Goal: Communication & Community: Answer question/provide support

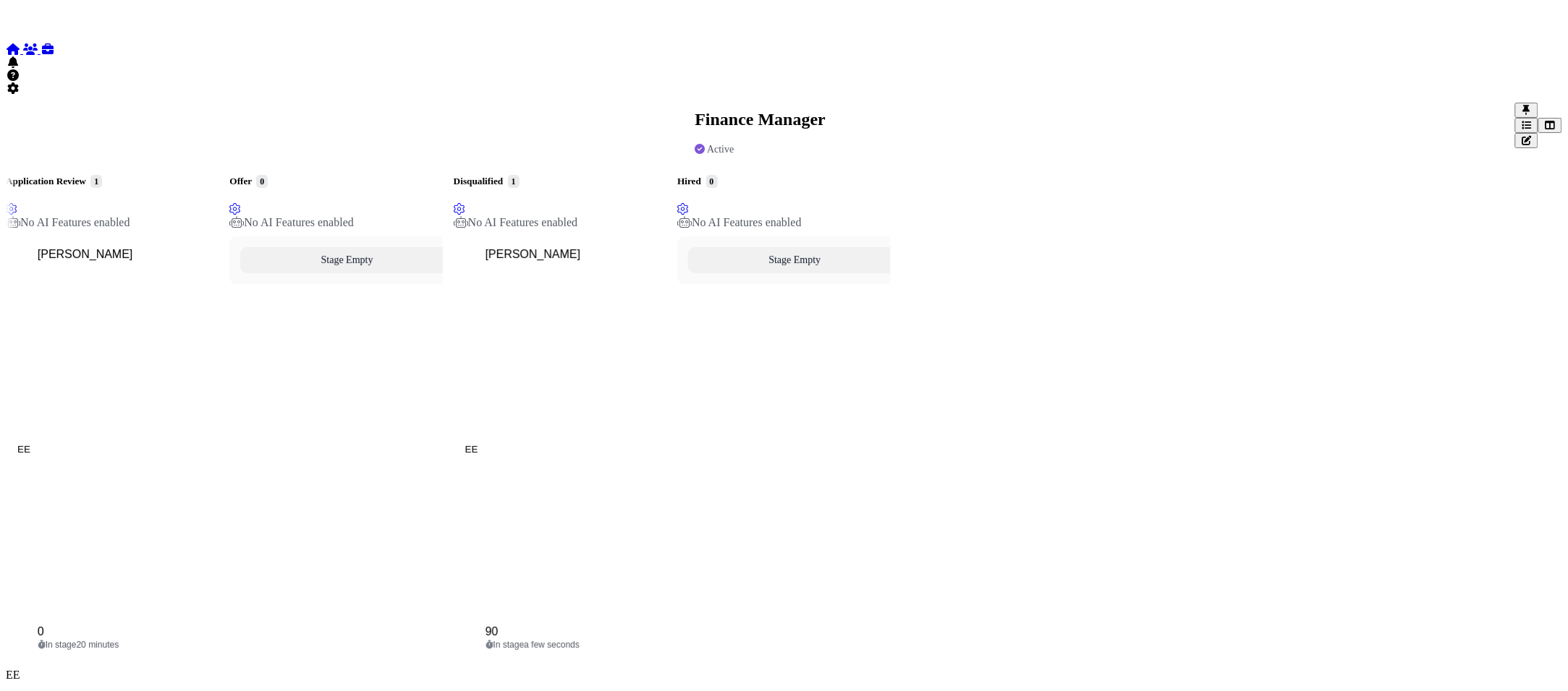
click at [175, 640] on div "In stage 20 minutes" at bounding box center [123, 644] width 170 height 10
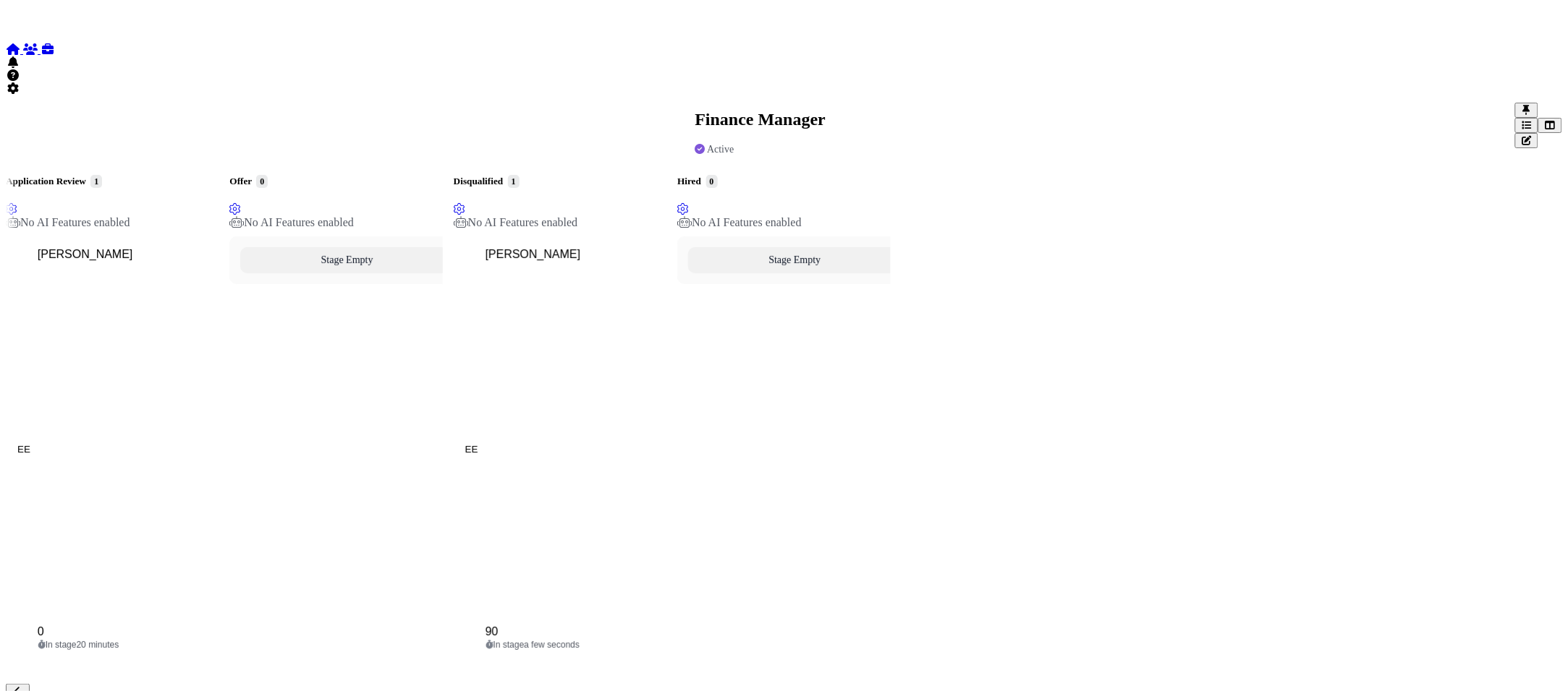
scroll to position [815, 0]
type textarea "**********"
click at [442, 457] on div "Stage Empty" at bounding box center [336, 453] width 213 height 433
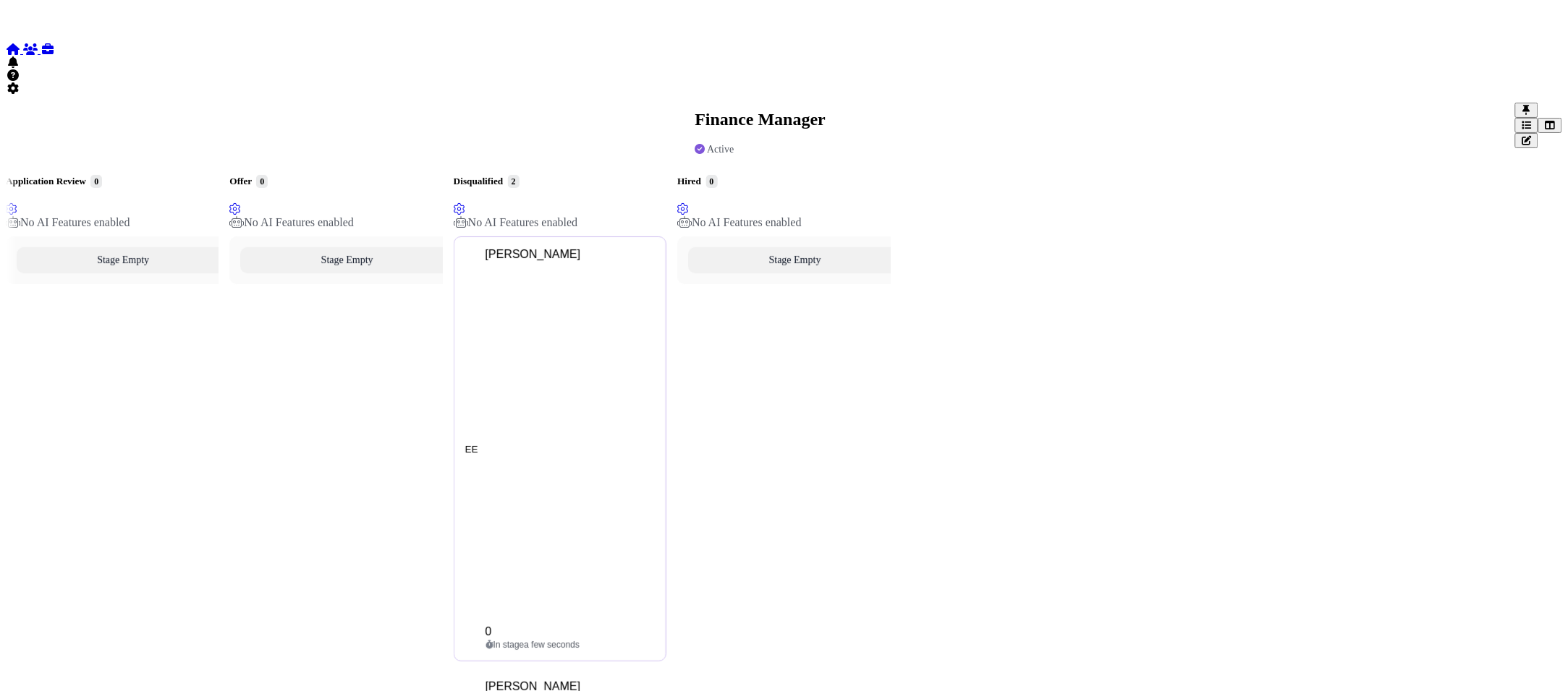
click at [655, 640] on div "In stage a few seconds" at bounding box center [571, 644] width 170 height 10
click at [581, 681] on span "[PERSON_NAME]" at bounding box center [533, 686] width 96 height 12
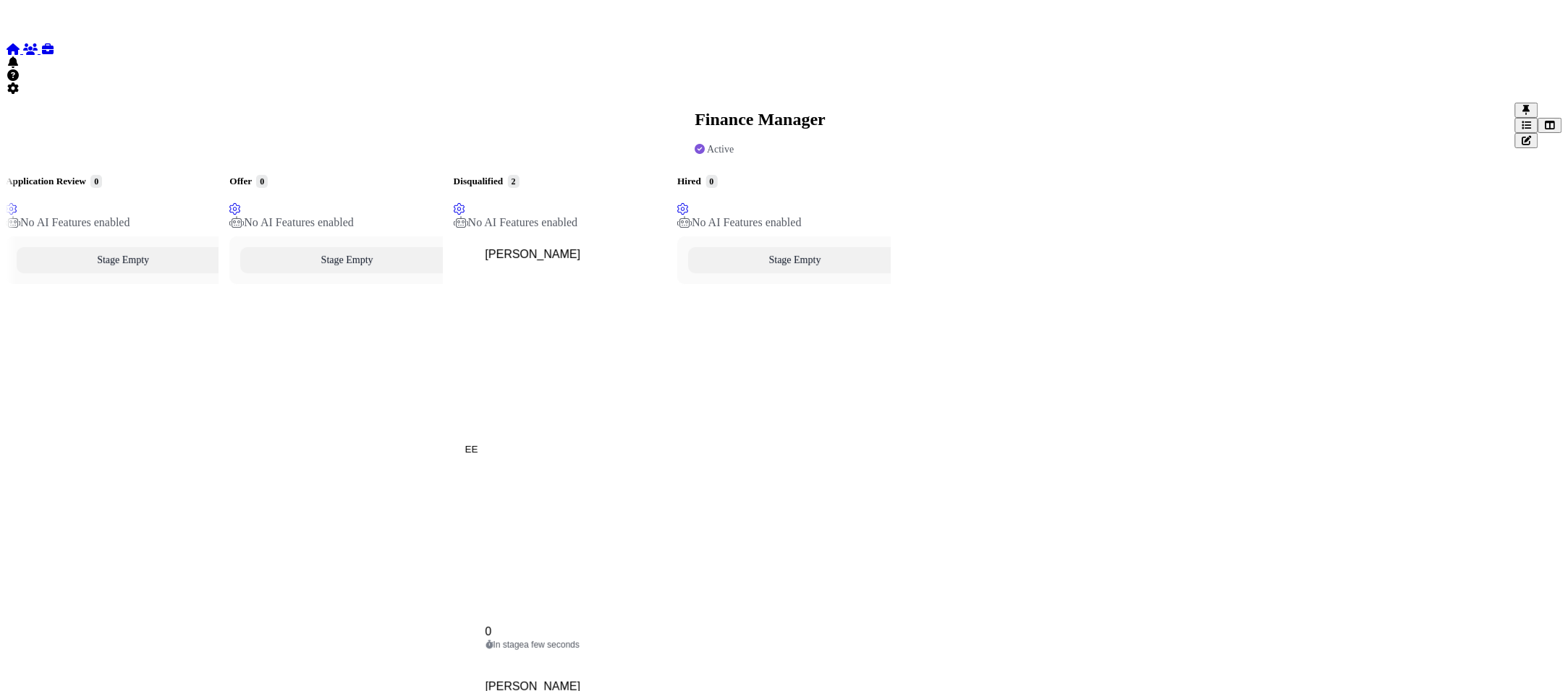
click at [581, 248] on span "[PERSON_NAME]" at bounding box center [533, 254] width 96 height 12
click at [6, 125] on div at bounding box center [6, 125] width 0 height 0
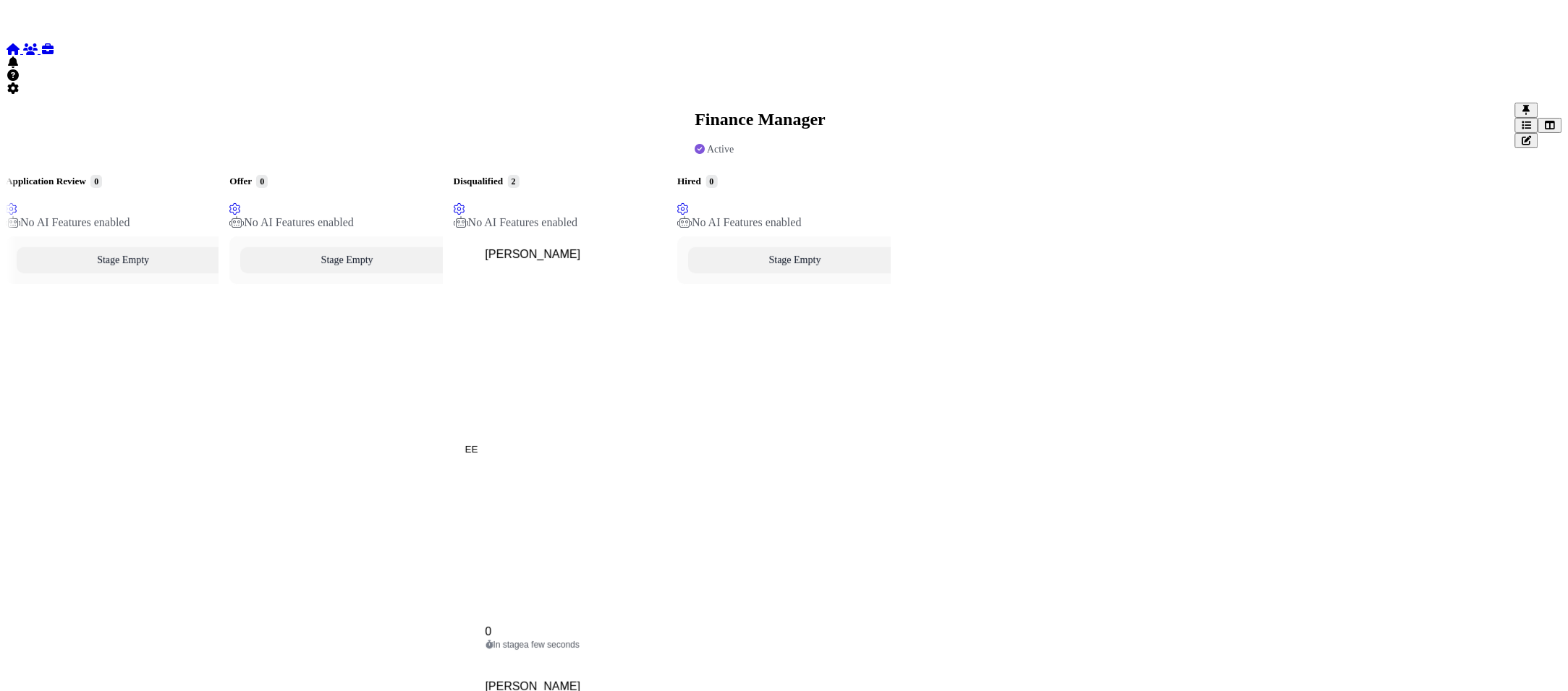
type textarea "**********"
click at [442, 376] on div "Stage Empty" at bounding box center [336, 669] width 213 height 865
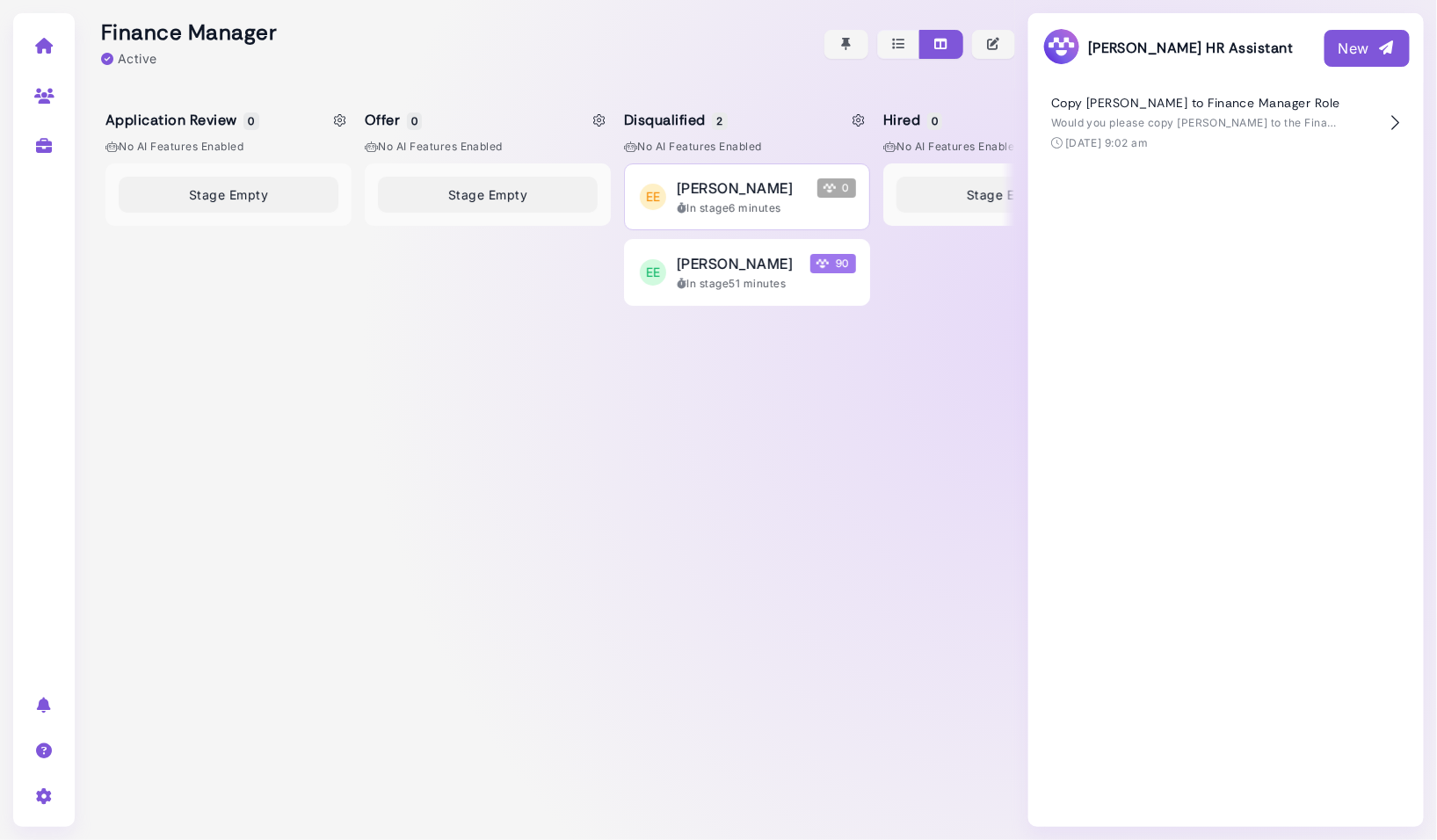
click at [748, 213] on div "In stage 6 minutes" at bounding box center [767, 208] width 180 height 16
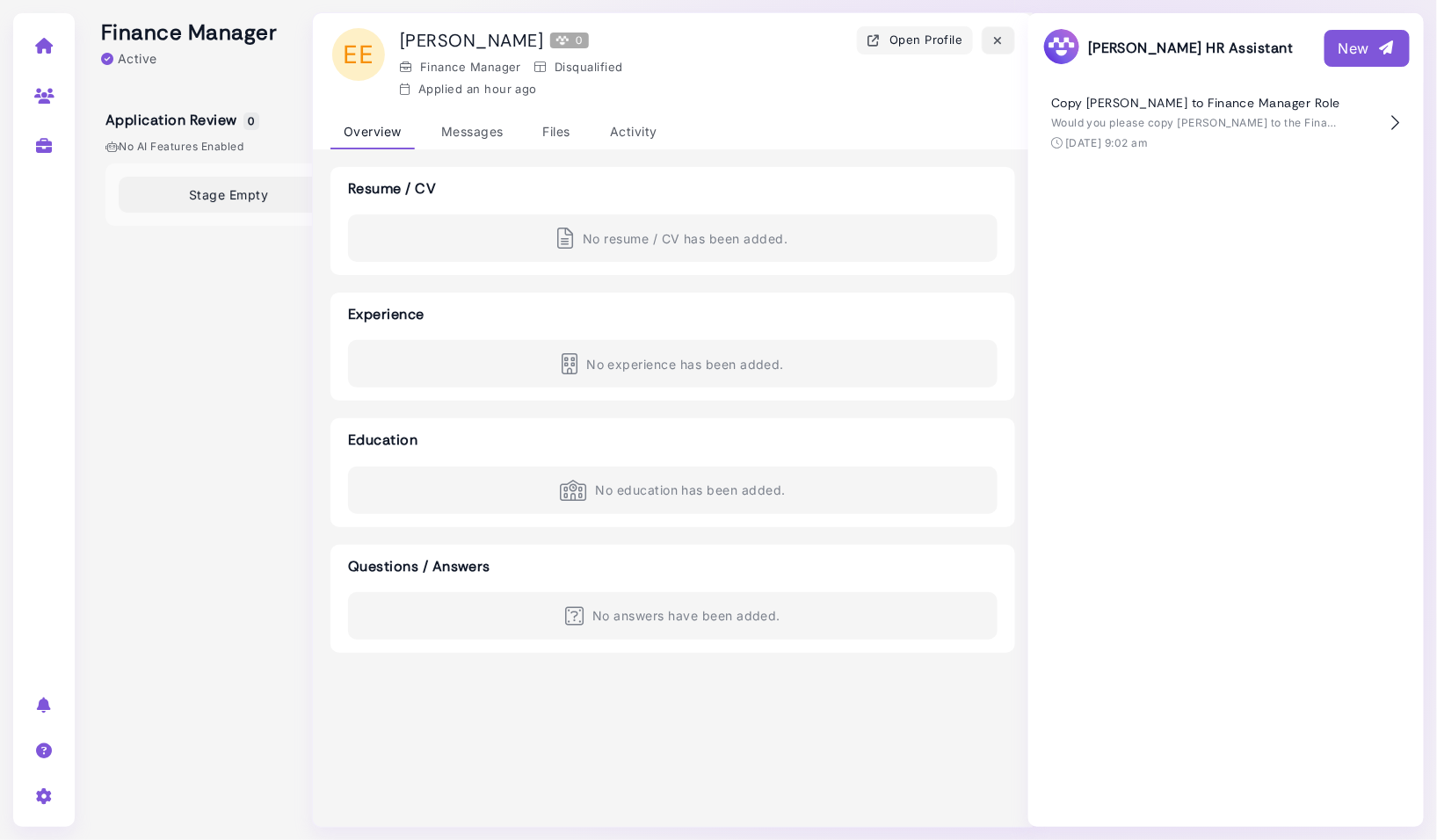
click at [1003, 37] on icon "button" at bounding box center [998, 40] width 14 height 19
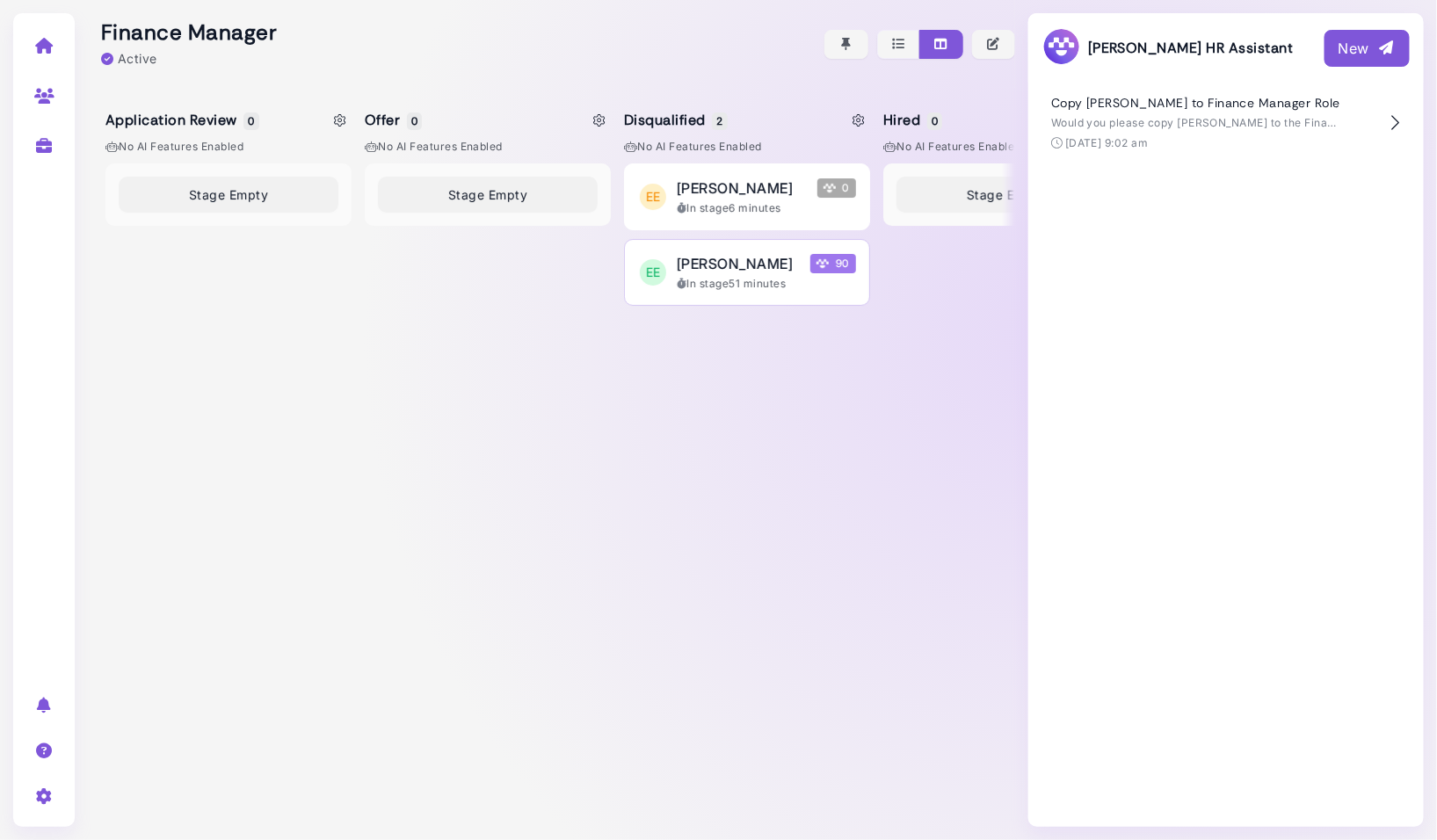
click at [695, 268] on span "[PERSON_NAME]" at bounding box center [735, 264] width 116 height 21
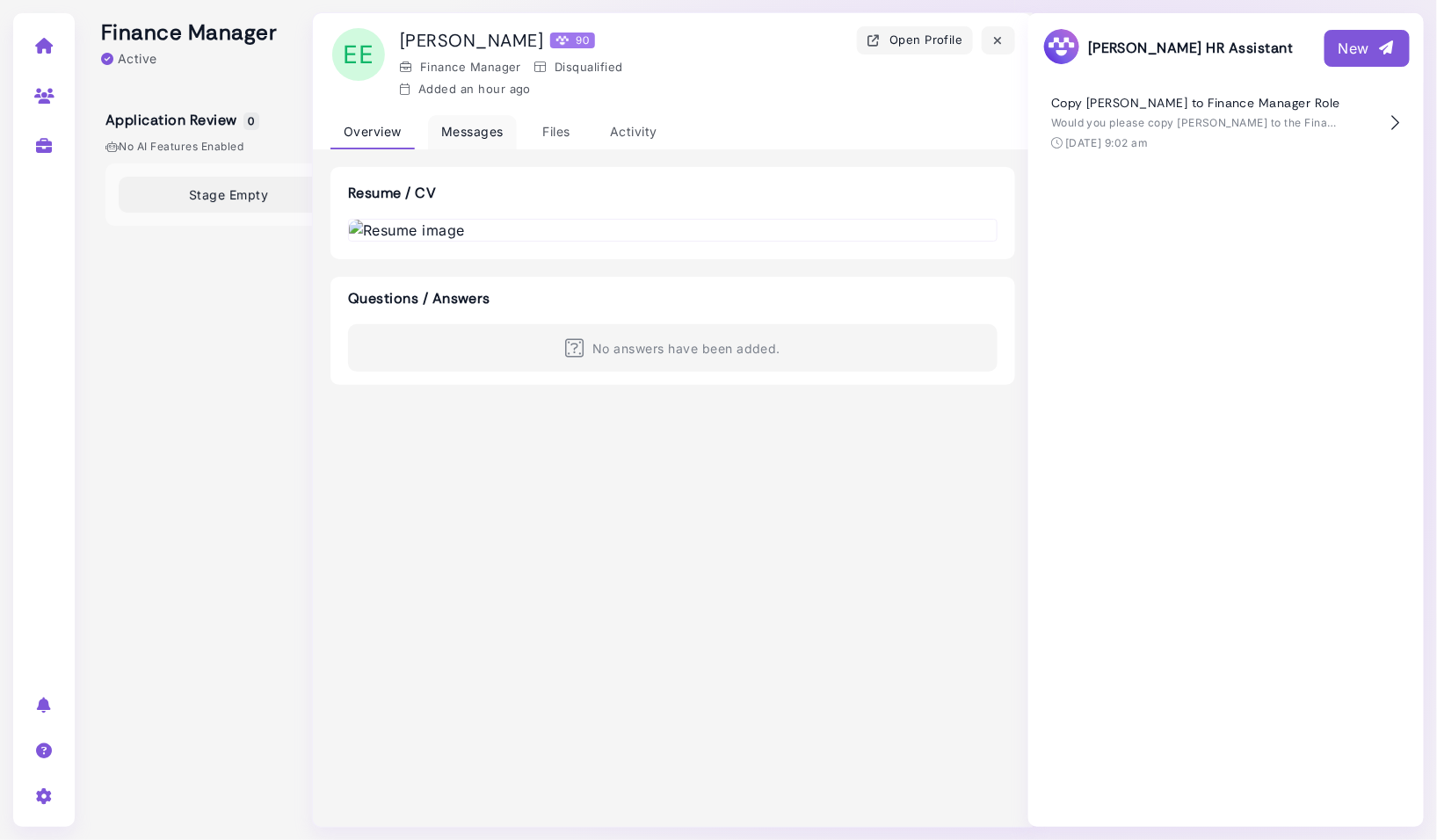
click at [486, 129] on div "Messages" at bounding box center [472, 132] width 89 height 34
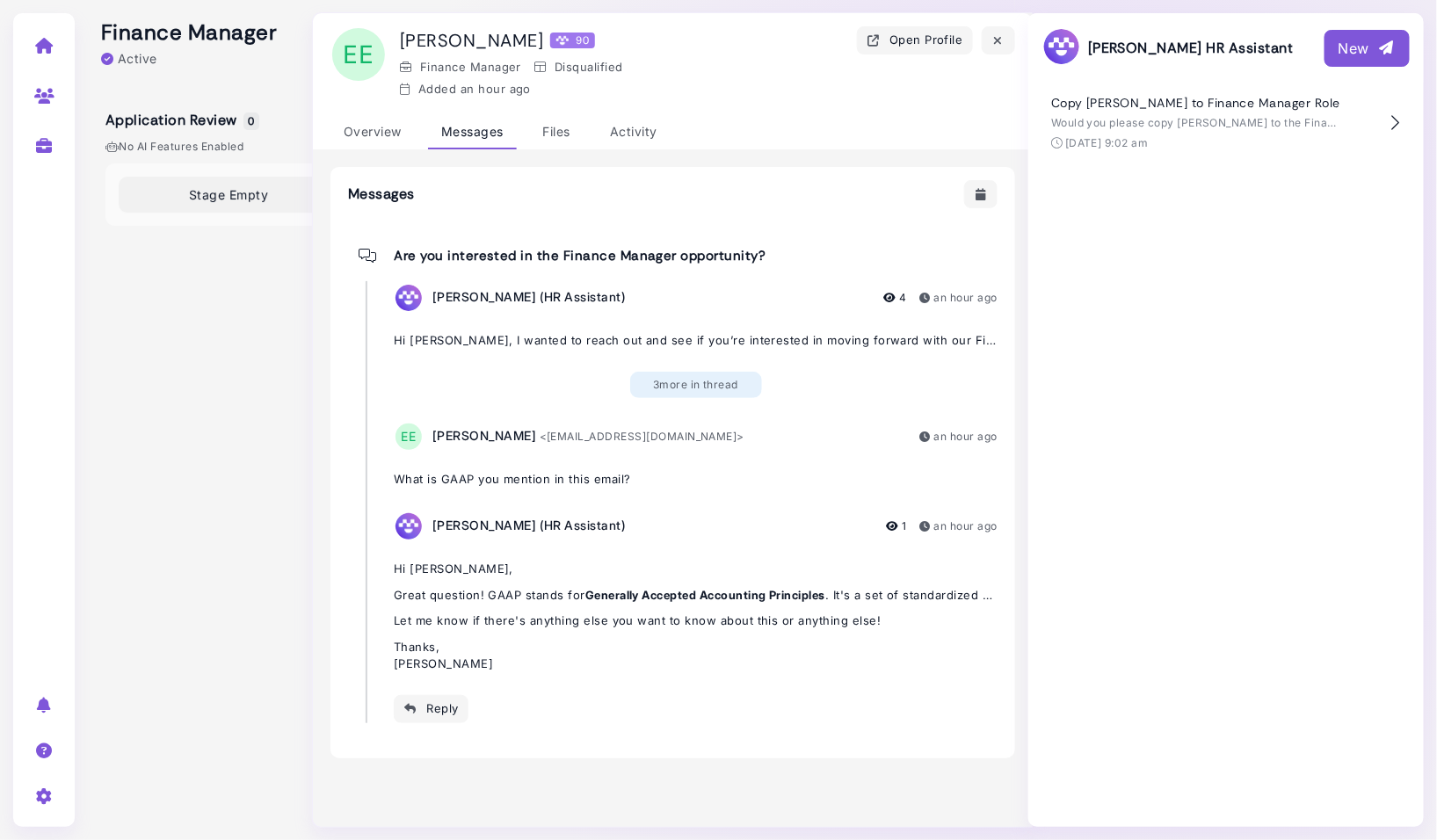
click at [698, 387] on span "3 more in thread" at bounding box center [696, 385] width 85 height 16
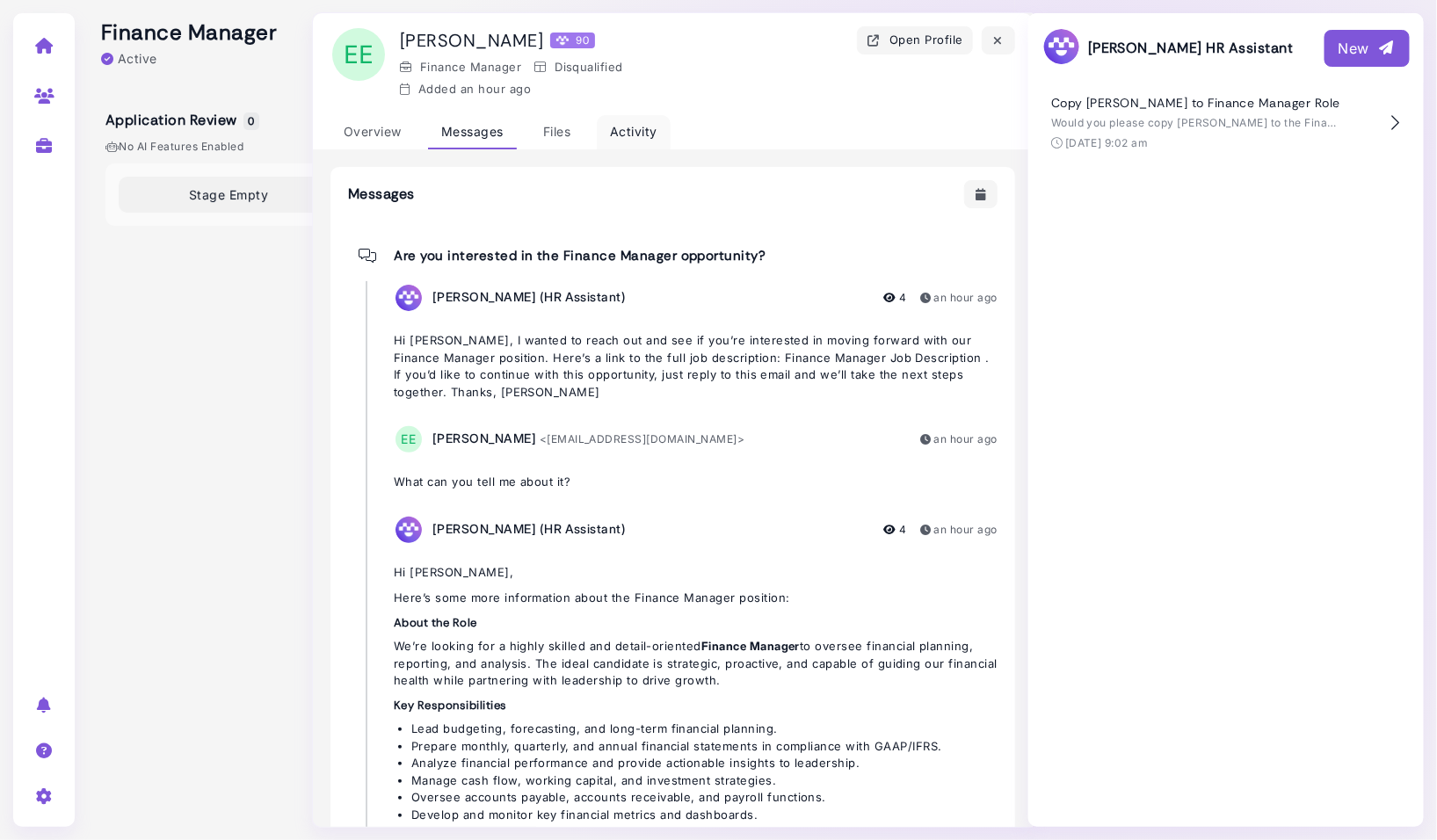
click at [614, 135] on div "Activity" at bounding box center [634, 132] width 74 height 34
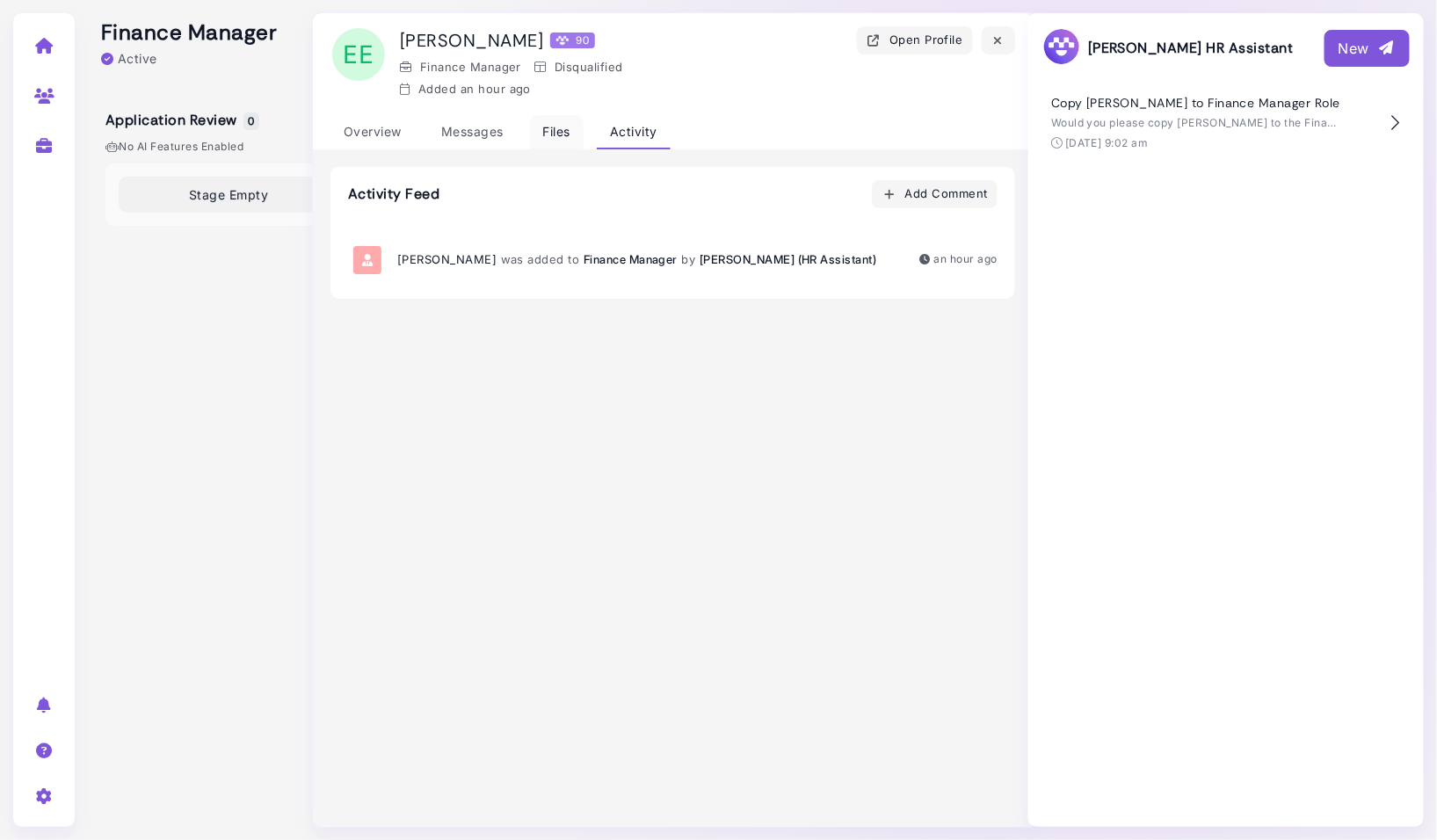
click at [557, 126] on div "Files" at bounding box center [556, 132] width 54 height 34
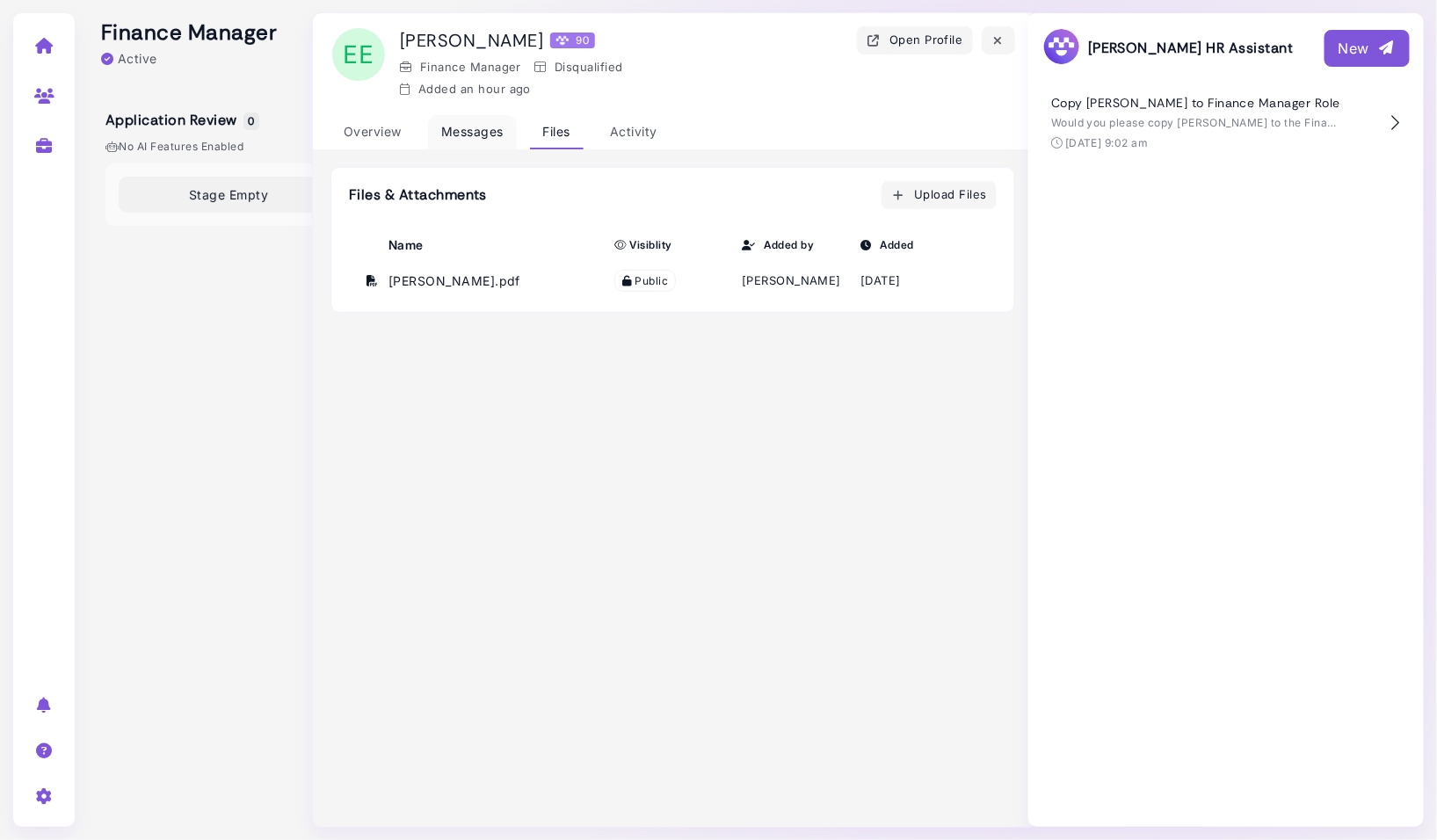
click at [468, 132] on div "Messages" at bounding box center [472, 132] width 89 height 34
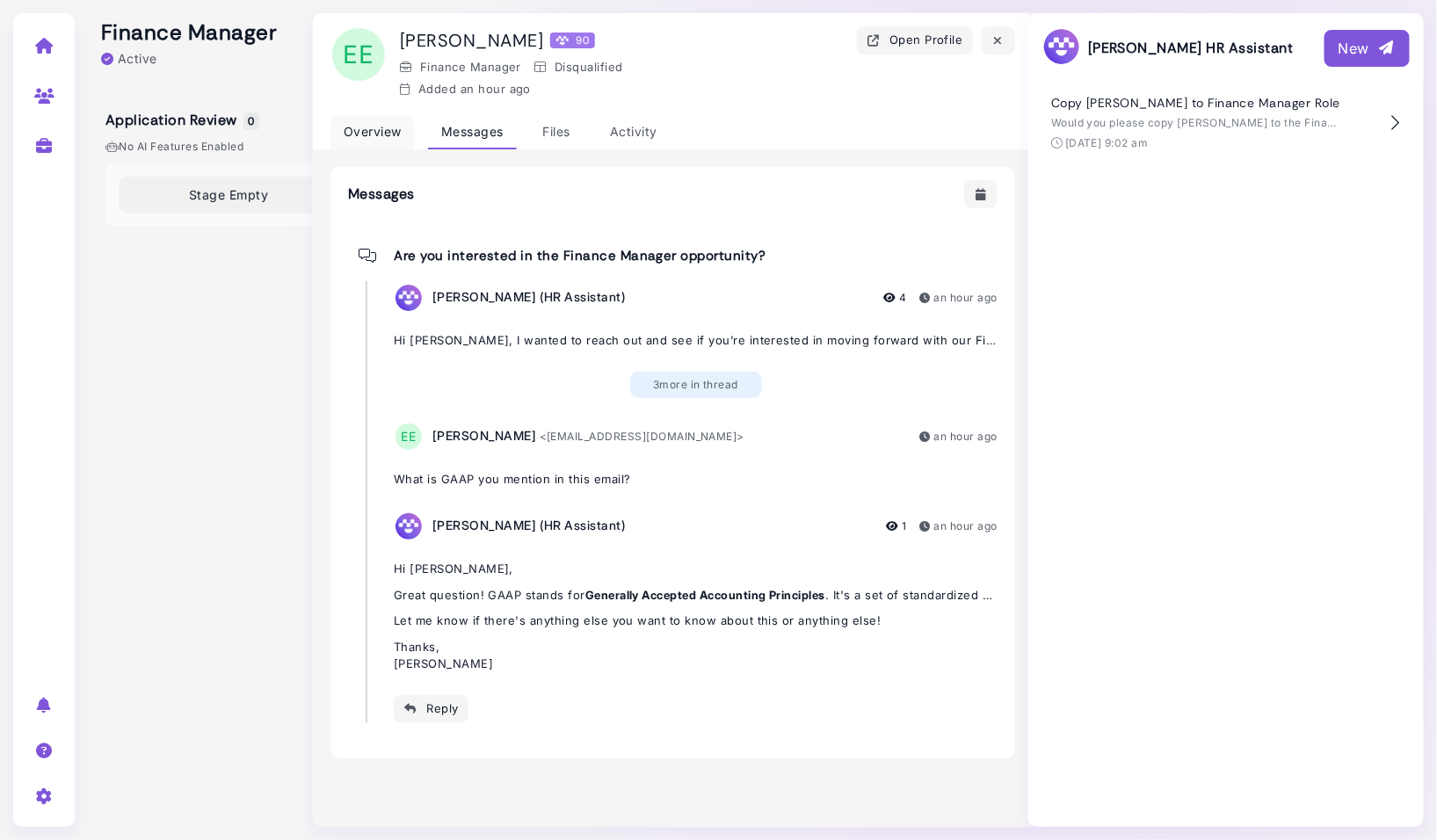
click at [364, 115] on div "Overview" at bounding box center [373, 132] width 85 height 34
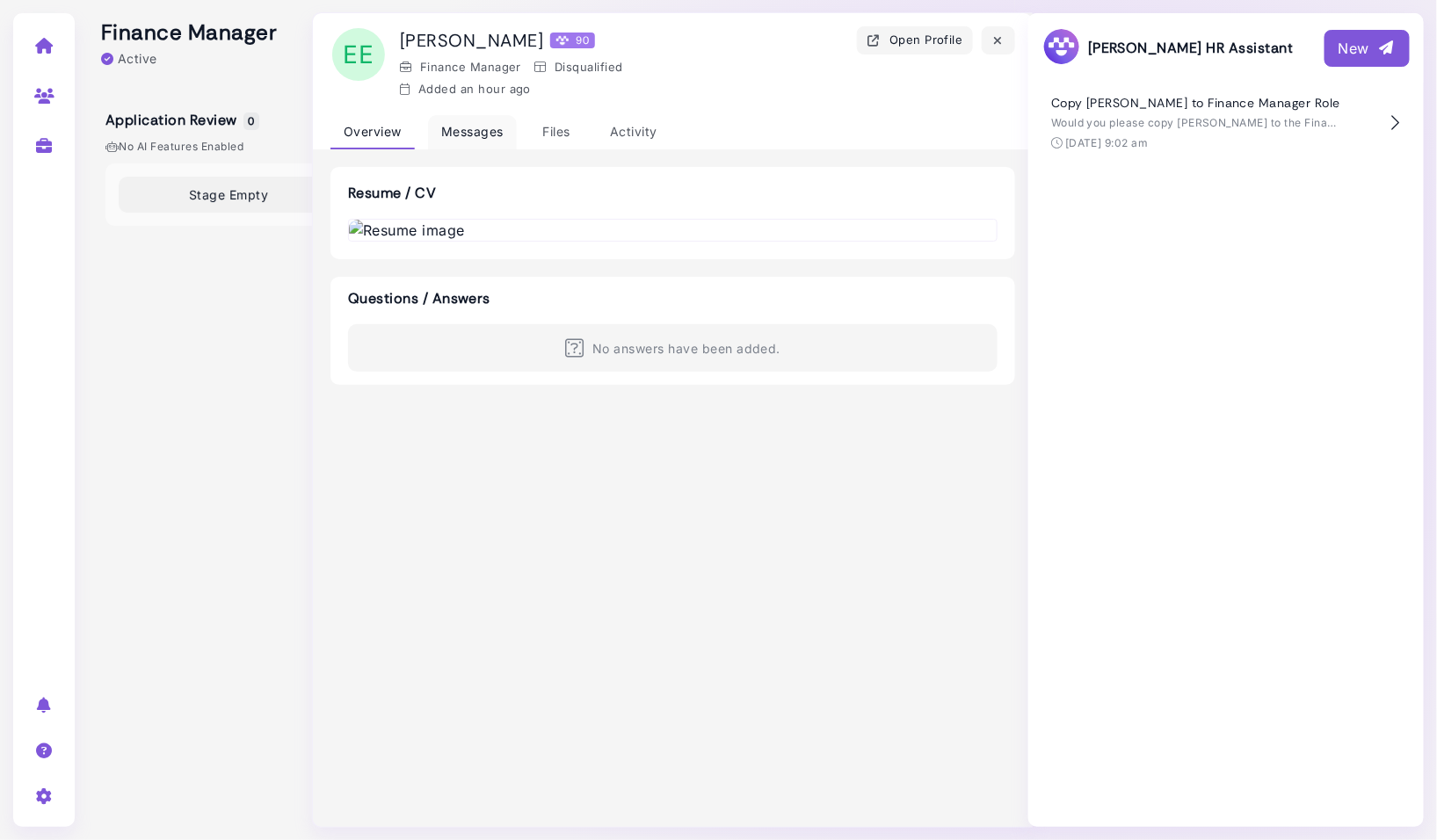
click at [461, 133] on div "Messages" at bounding box center [472, 132] width 89 height 34
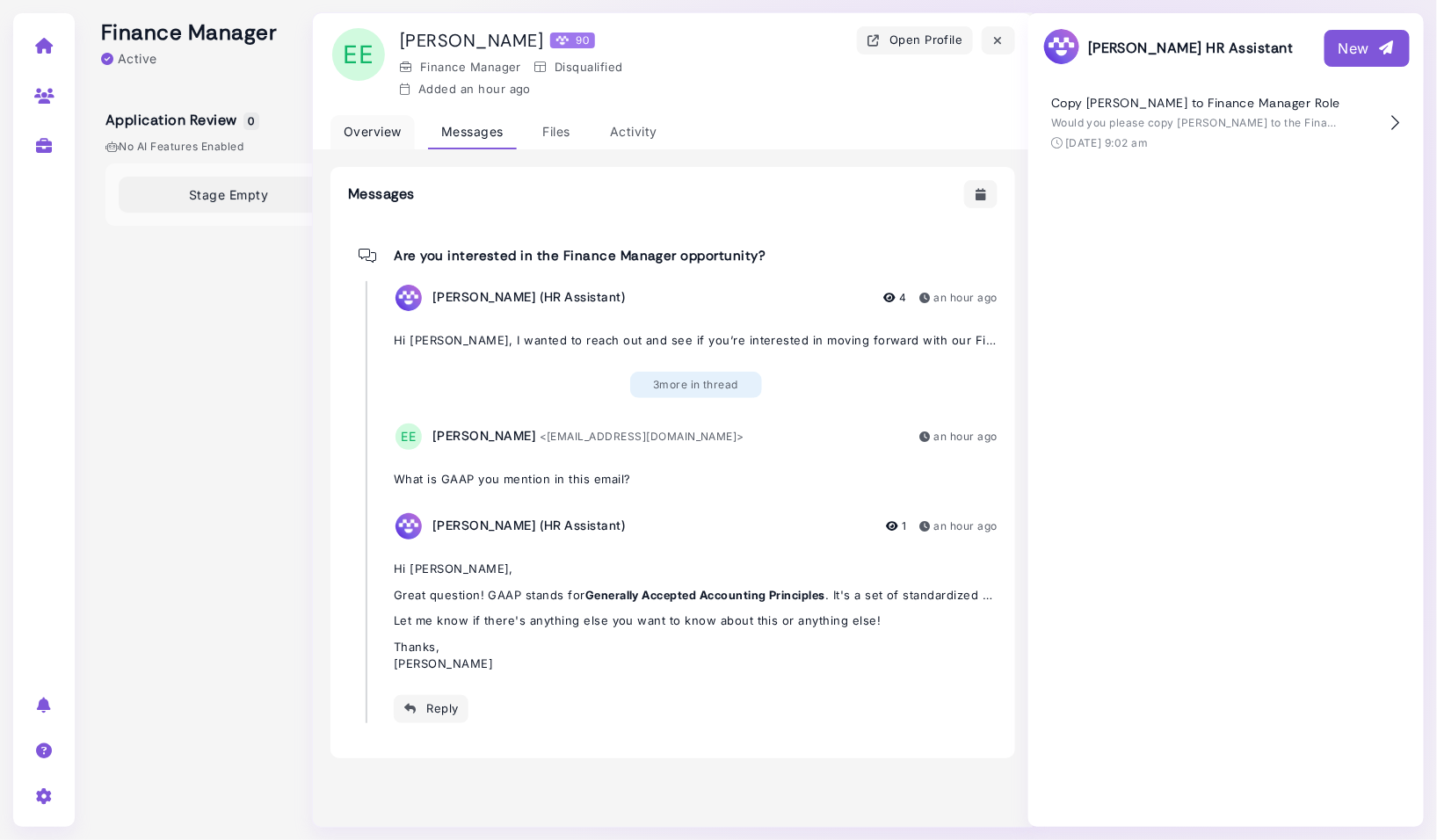
click at [400, 132] on div "Overview" at bounding box center [373, 132] width 85 height 34
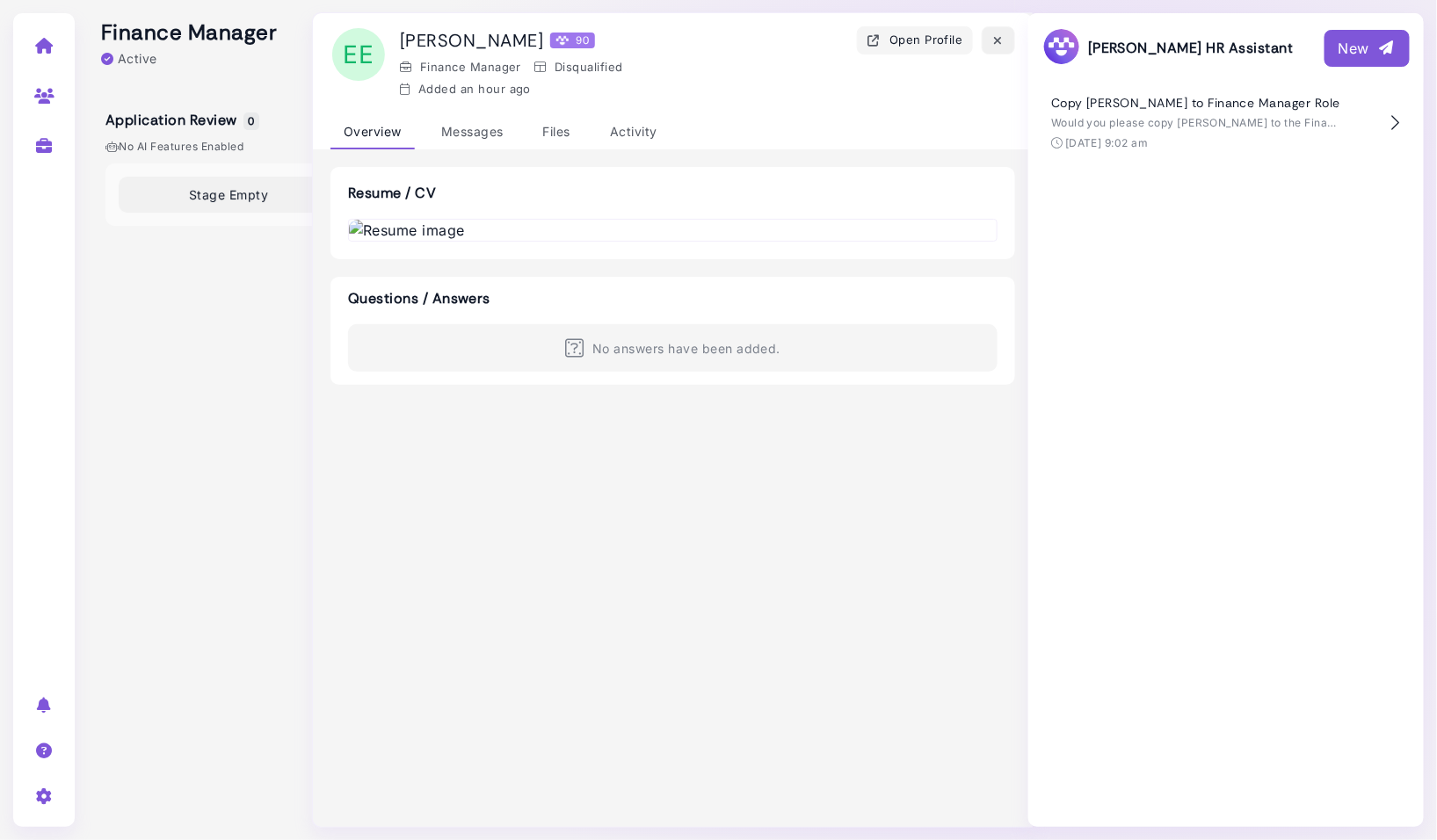
click at [1000, 38] on icon "button" at bounding box center [998, 40] width 14 height 19
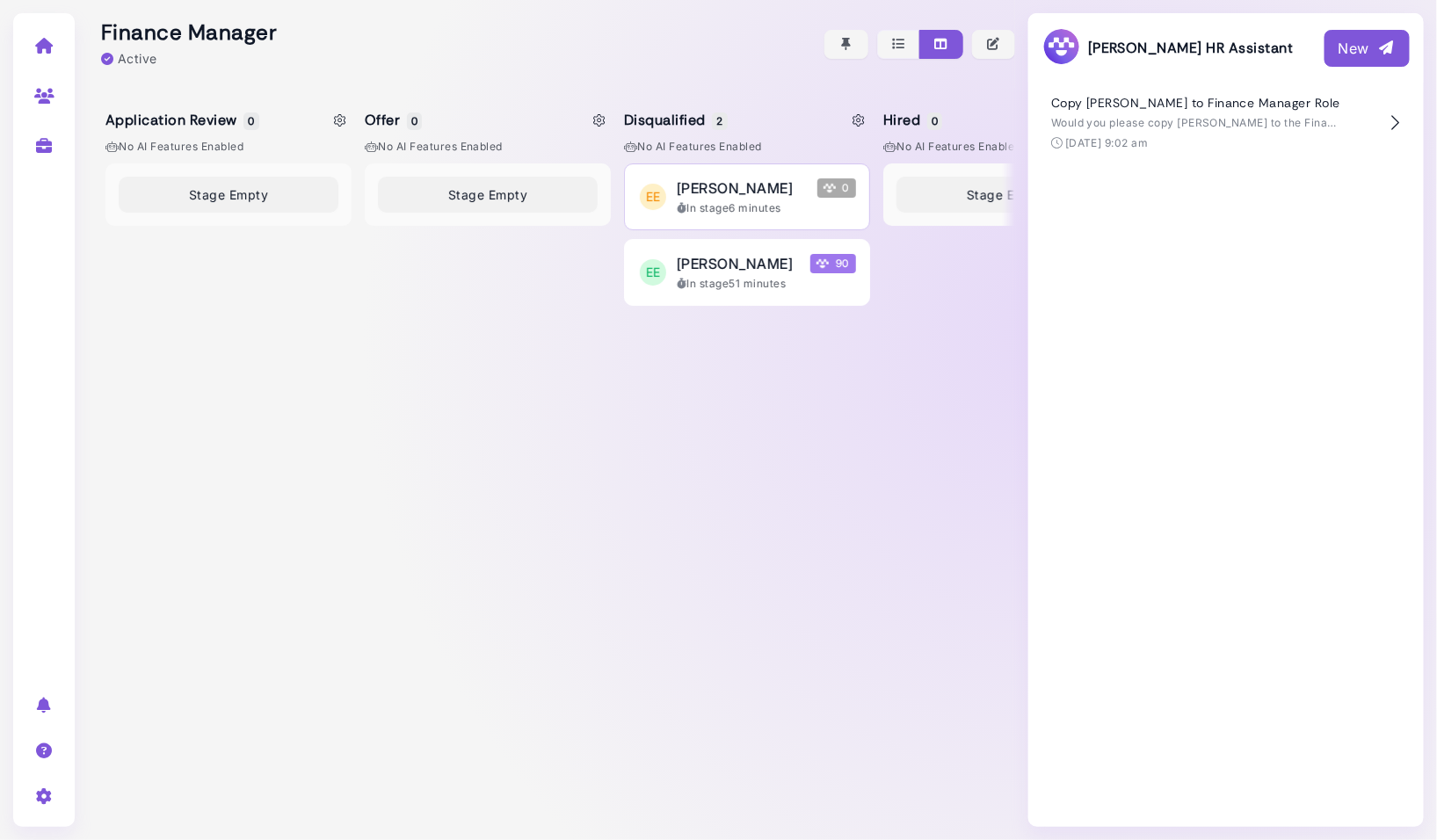
click at [756, 188] on span "[PERSON_NAME]" at bounding box center [735, 188] width 116 height 21
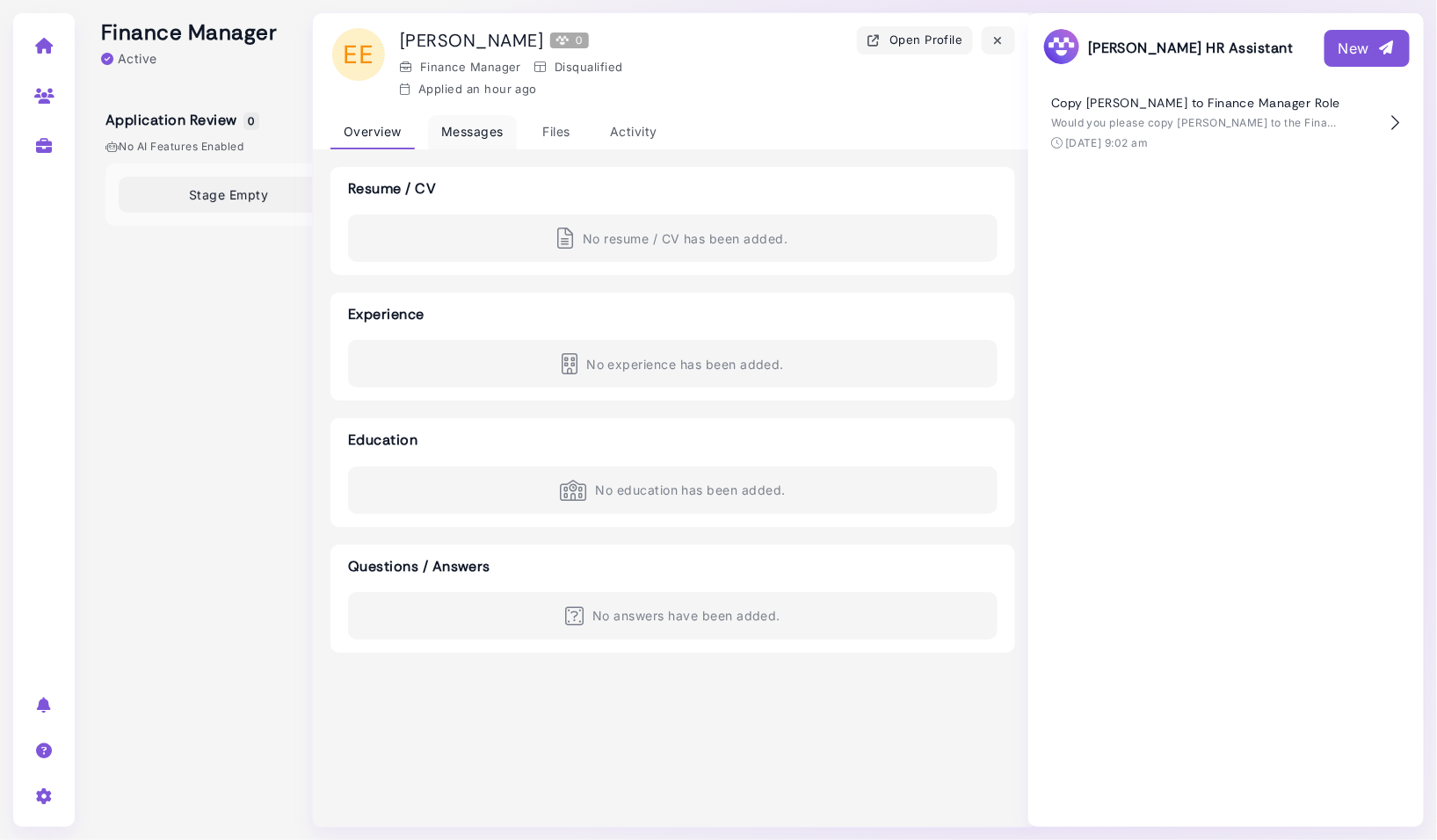
click at [478, 128] on div "Messages" at bounding box center [472, 132] width 89 height 34
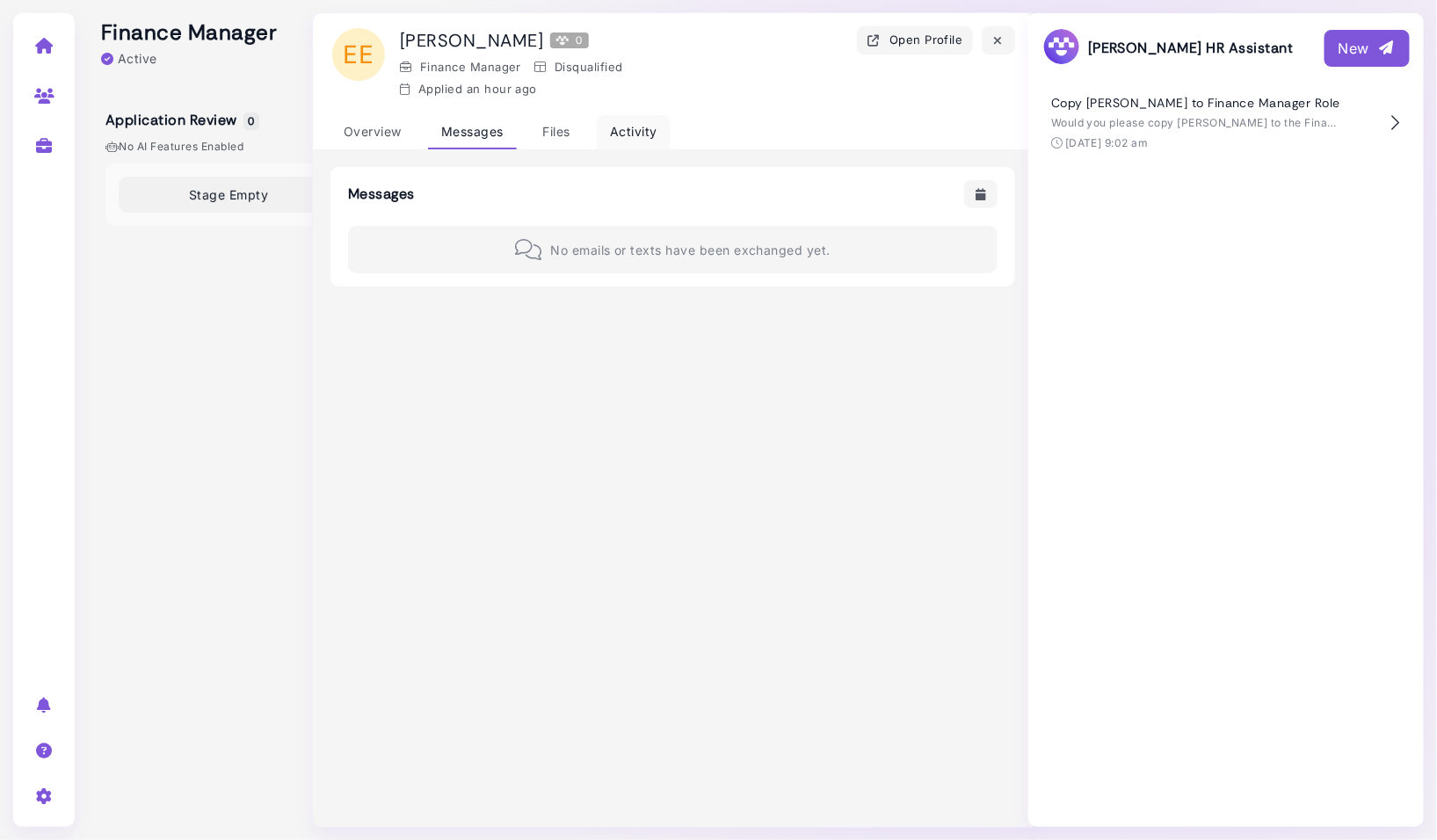
click at [635, 128] on div "Activity" at bounding box center [634, 132] width 74 height 34
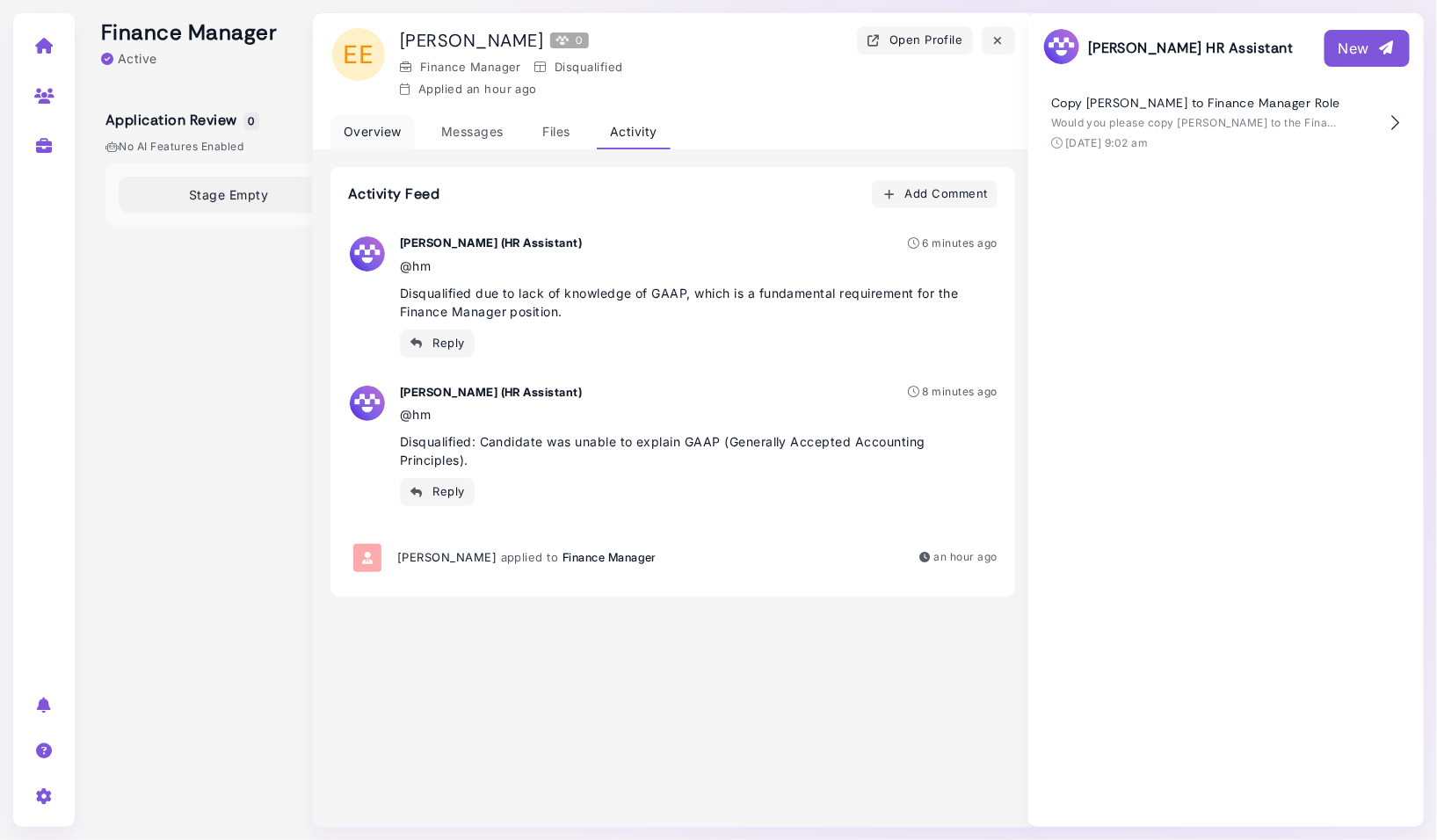
click at [356, 122] on div "Overview" at bounding box center [373, 132] width 85 height 34
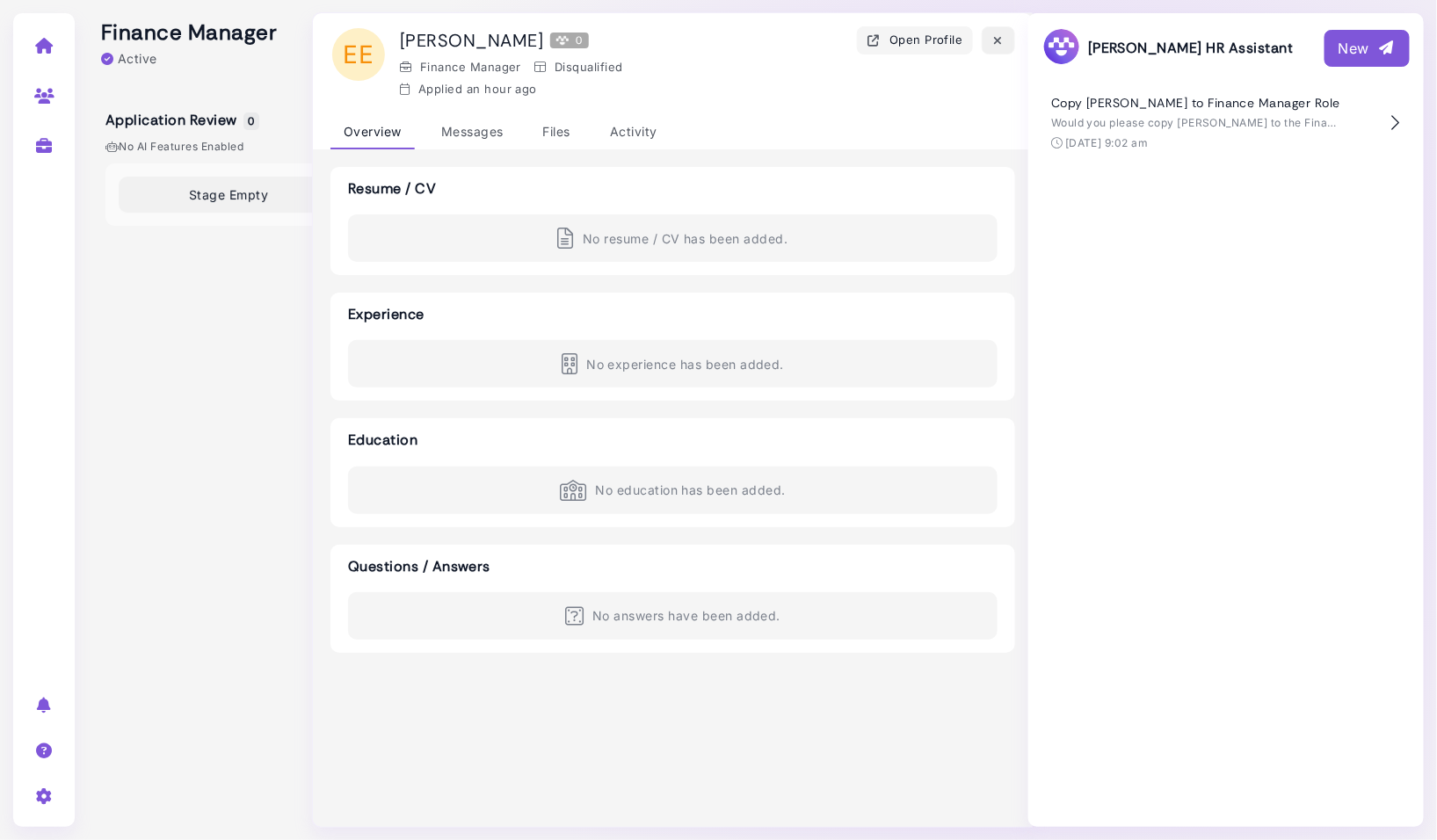
click at [998, 38] on icon "button" at bounding box center [998, 40] width 14 height 19
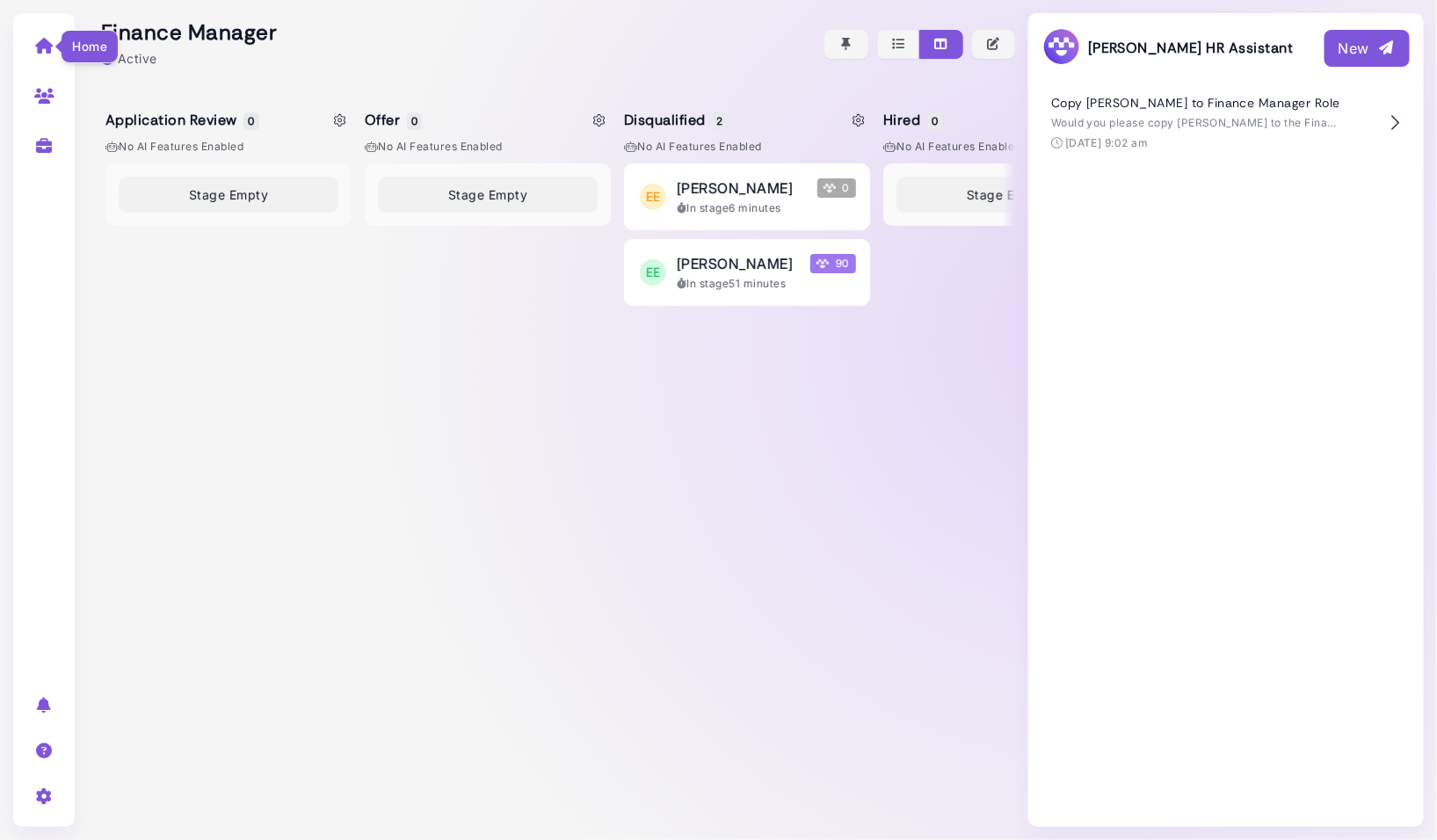
click at [49, 54] on icon at bounding box center [44, 46] width 20 height 16
